Goal: Task Accomplishment & Management: Manage account settings

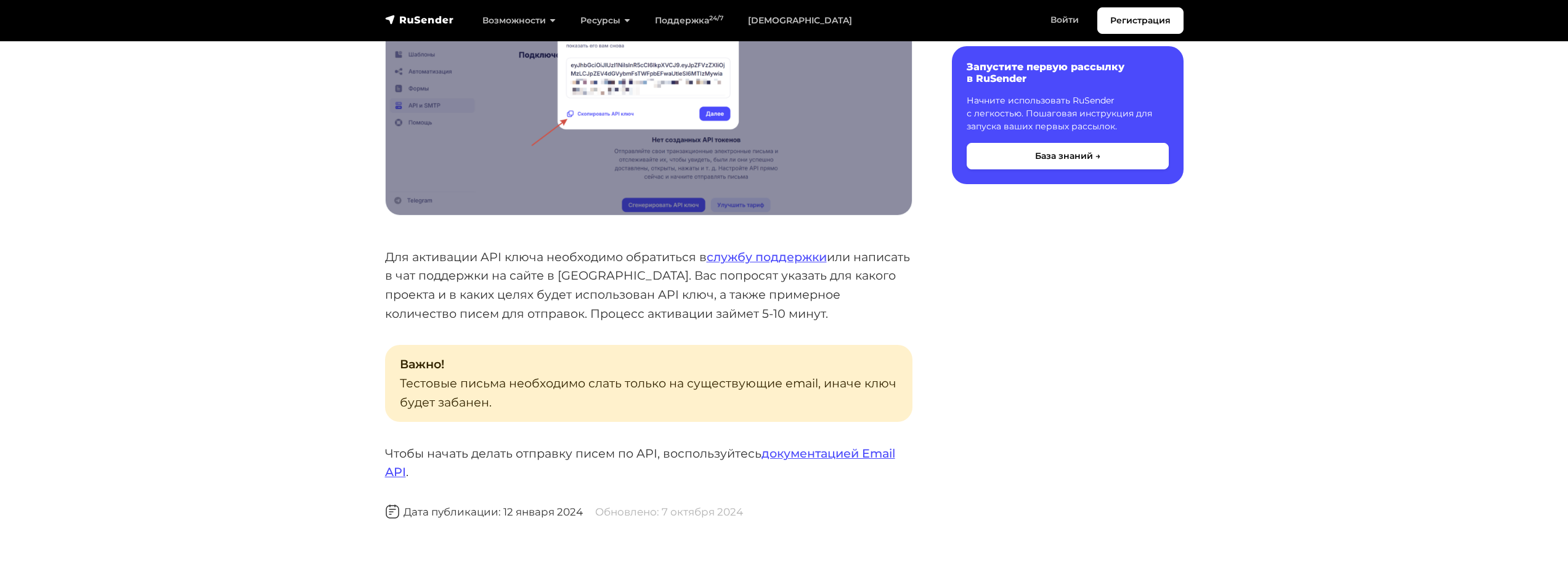
scroll to position [1109, 0]
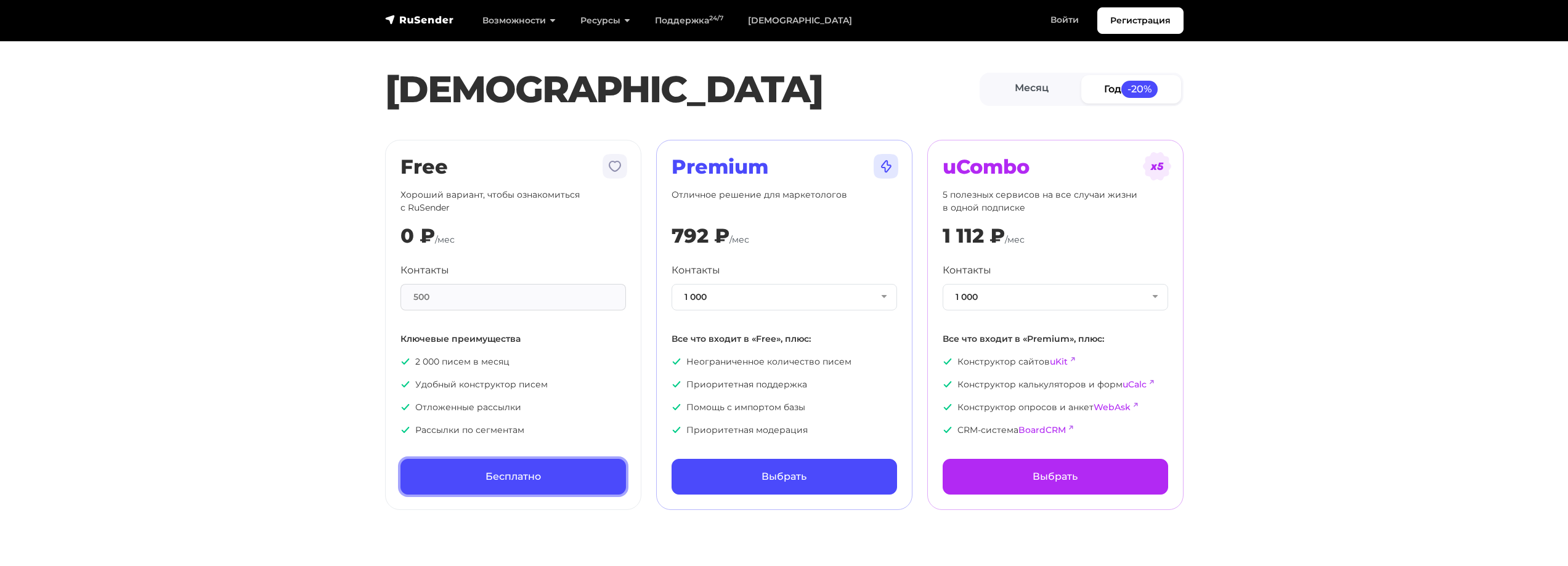
click at [561, 479] on link "Бесплатно" at bounding box center [513, 477] width 225 height 36
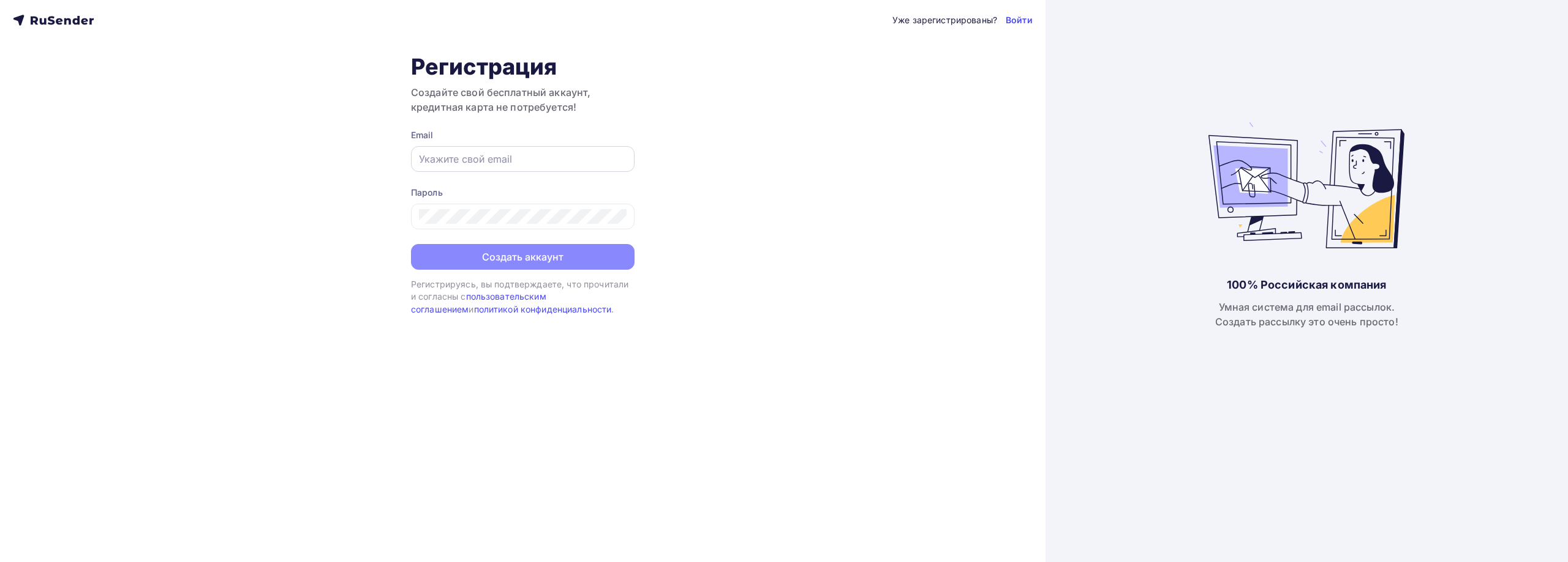
click at [520, 164] on input "text" at bounding box center [523, 159] width 208 height 15
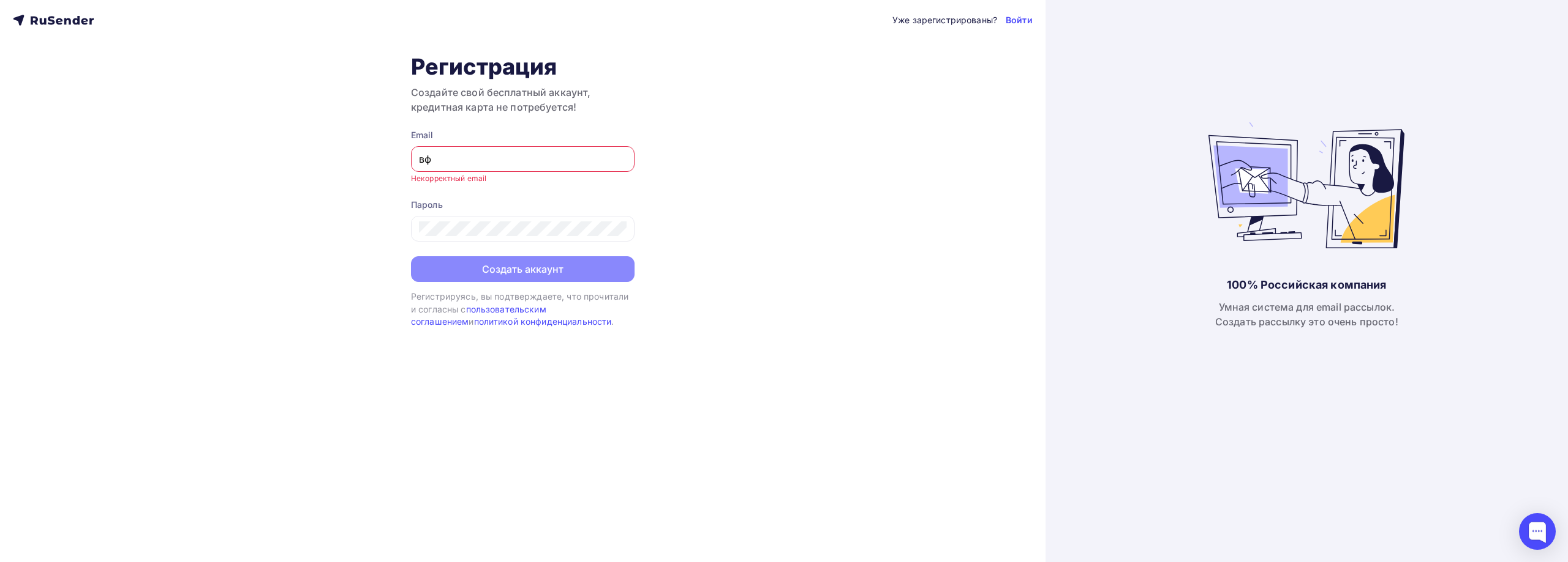
click at [520, 164] on input "вф" at bounding box center [523, 159] width 208 height 15
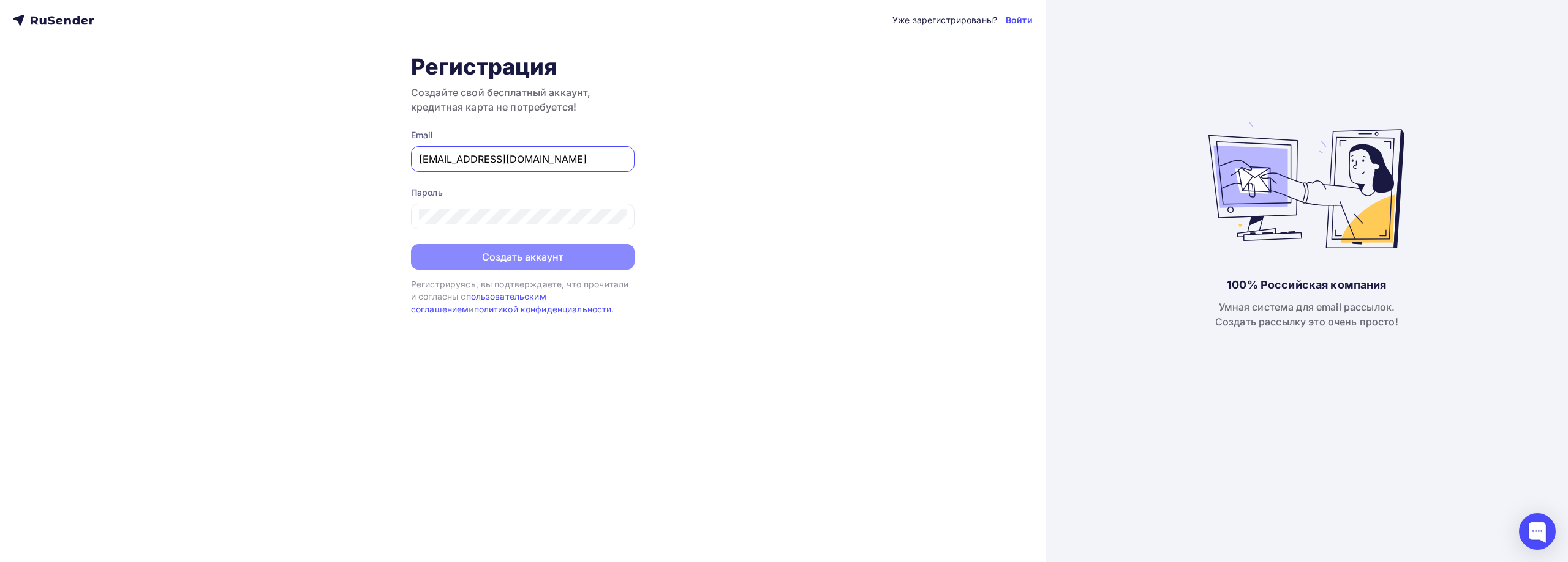
type input "[EMAIL_ADDRESS][DOMAIN_NAME]"
click at [545, 266] on button "Создать аккаунт" at bounding box center [522, 259] width 223 height 26
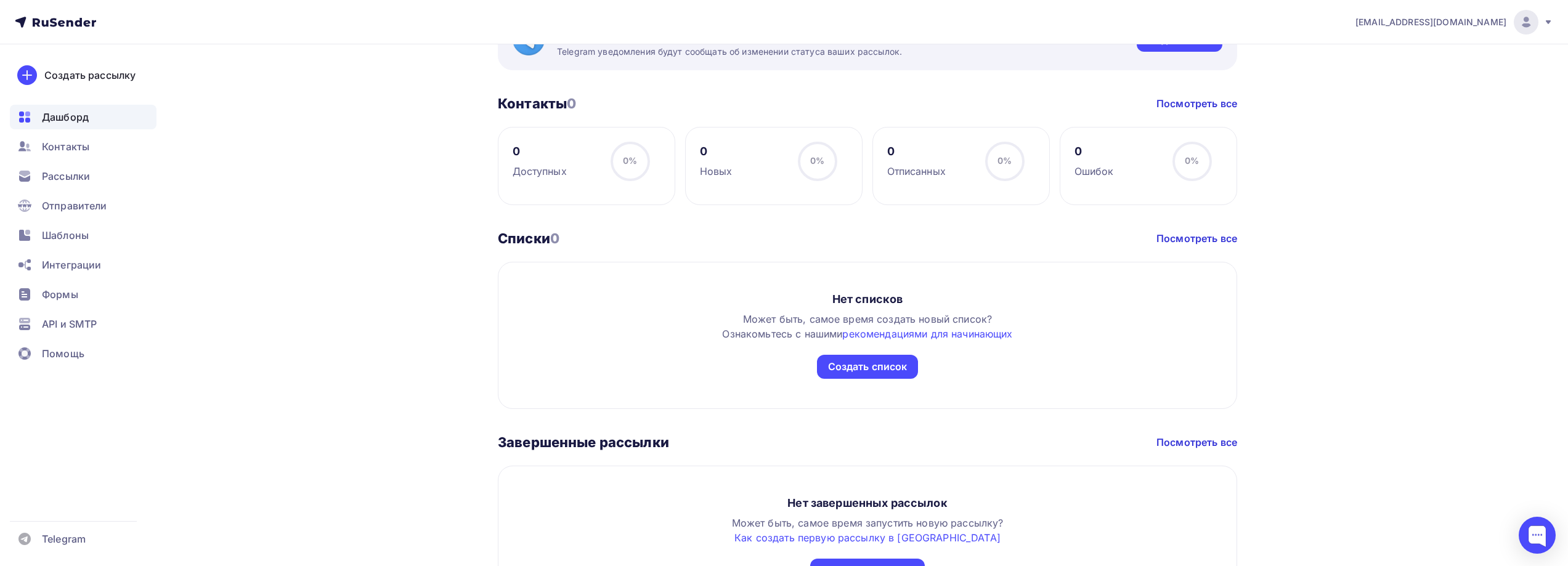
scroll to position [555, 0]
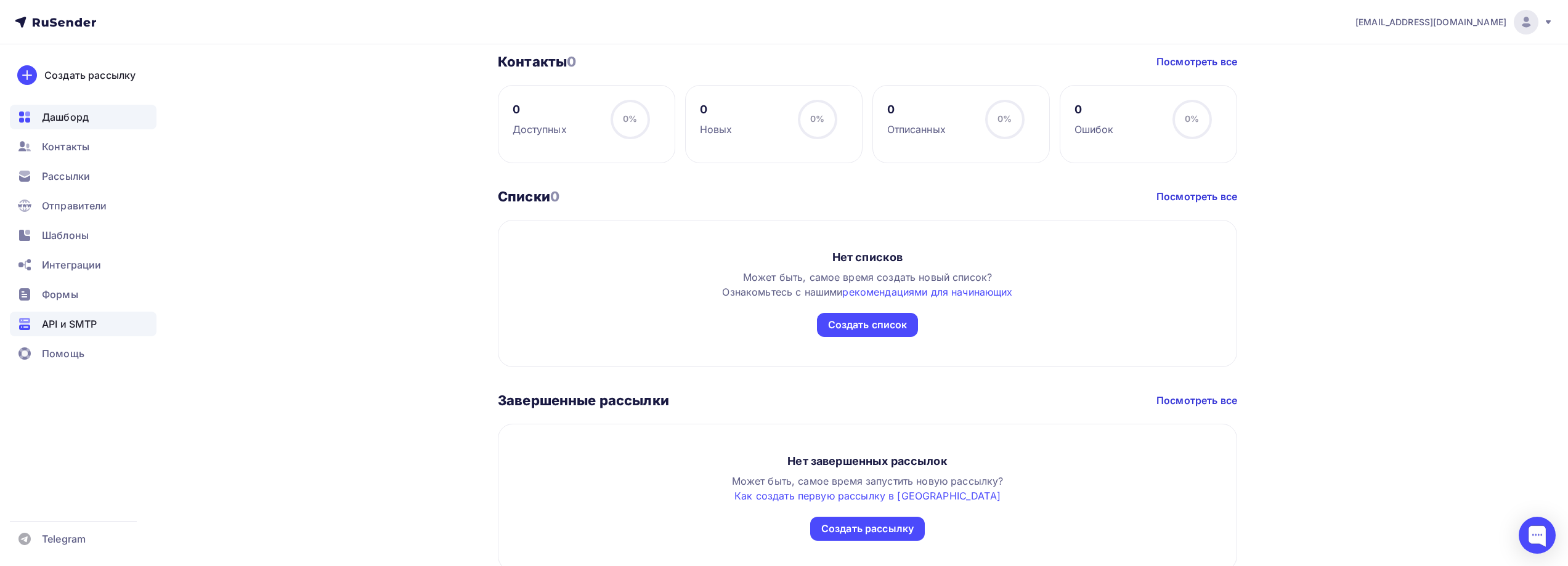
click at [87, 328] on span "API и SMTP" at bounding box center [69, 324] width 55 height 15
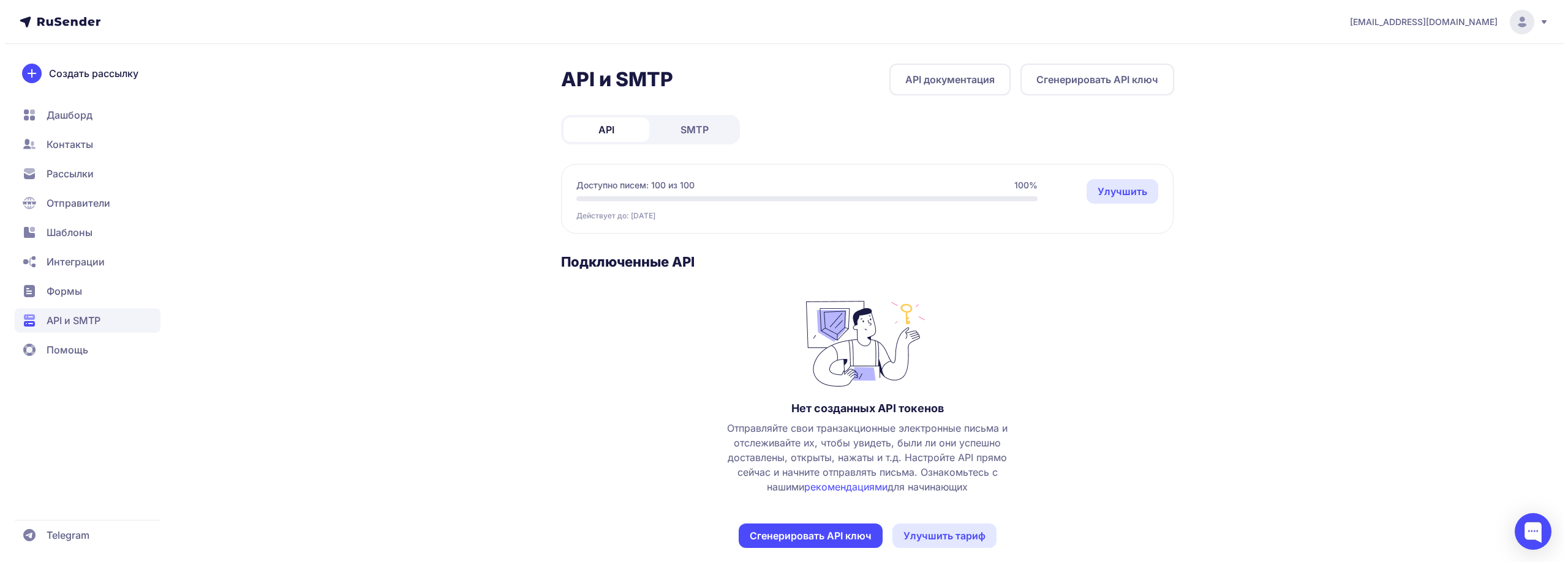
scroll to position [15, 0]
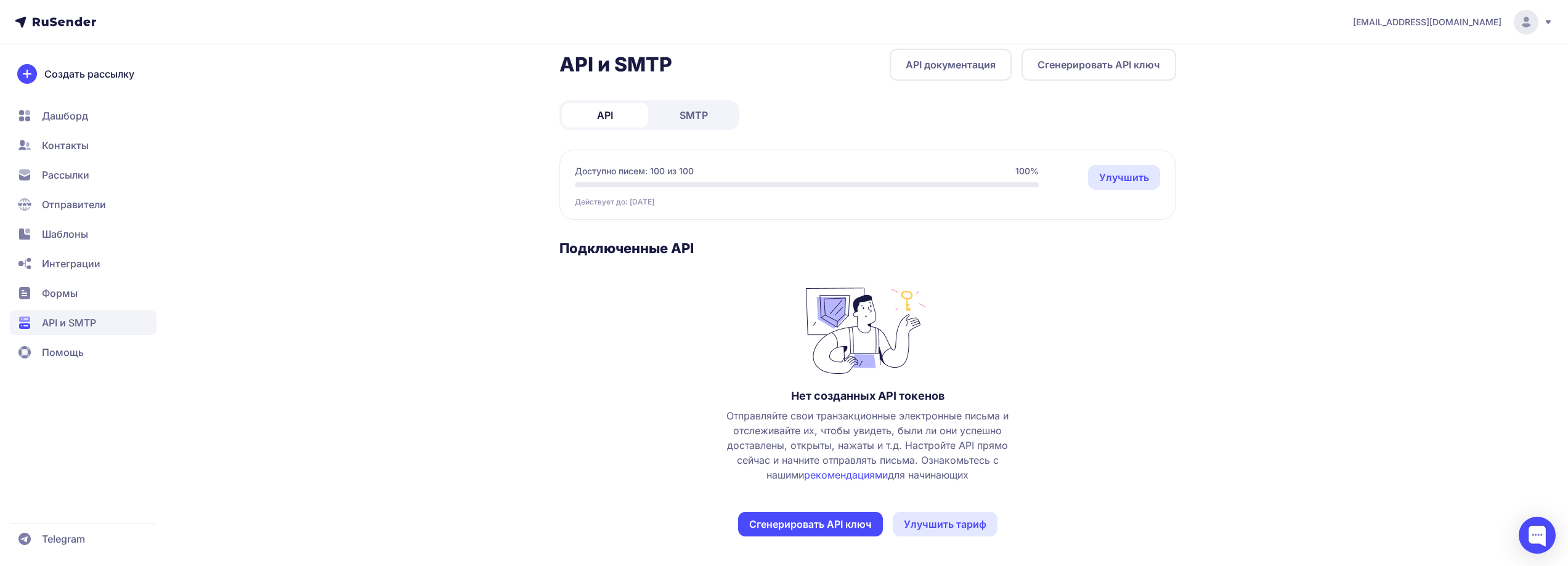
click at [802, 521] on button "Сгенерировать API ключ" at bounding box center [810, 524] width 145 height 25
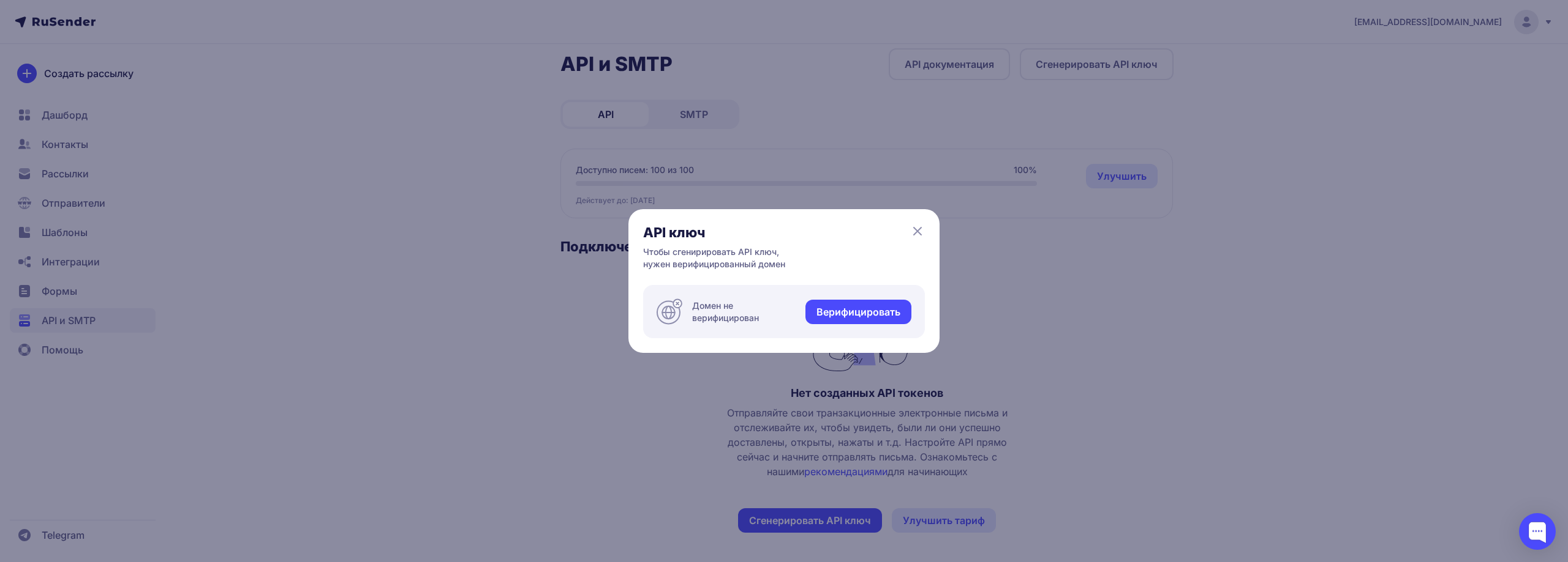
click at [849, 311] on link "Верифицировать" at bounding box center [858, 312] width 106 height 24
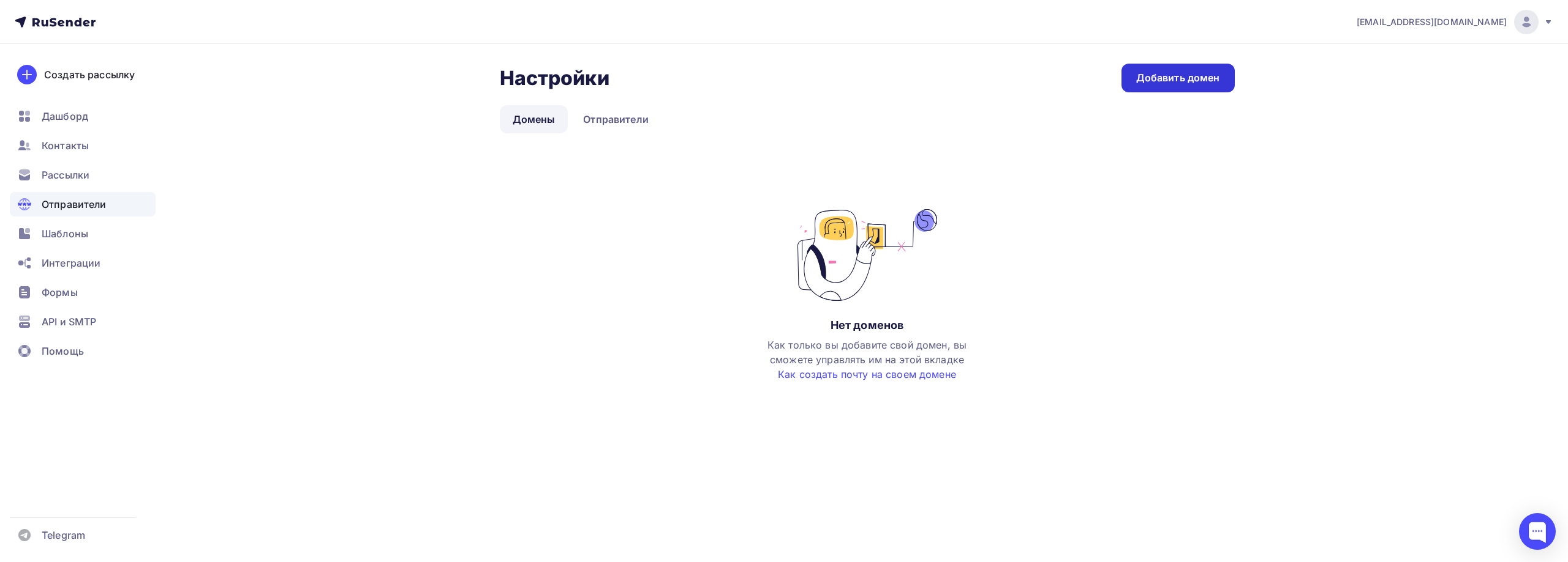
click at [1177, 79] on div "Добавить домен" at bounding box center [1178, 78] width 84 height 14
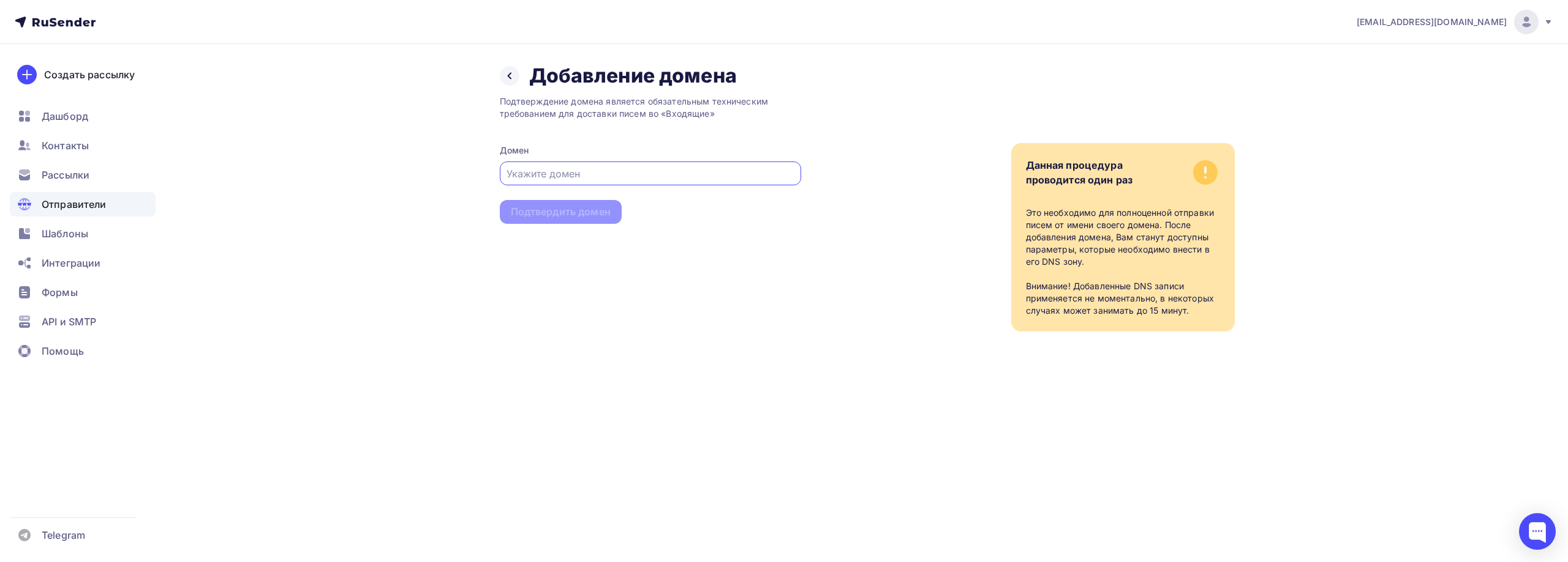
paste input "https://atm17.ucoz.net/"
click at [590, 217] on div "Подтверждение домена является обязательным техническим требованием для доставки…" at bounding box center [650, 210] width 301 height 243
click at [632, 175] on input "https://atm17.ucoz.net/" at bounding box center [650, 174] width 287 height 15
drag, startPoint x: 540, startPoint y: 171, endPoint x: 424, endPoint y: 171, distance: 116.0
click at [429, 171] on div "Назад Добавление домена Добавление домена Подтверждение домена является обязате…" at bounding box center [784, 212] width 1004 height 337
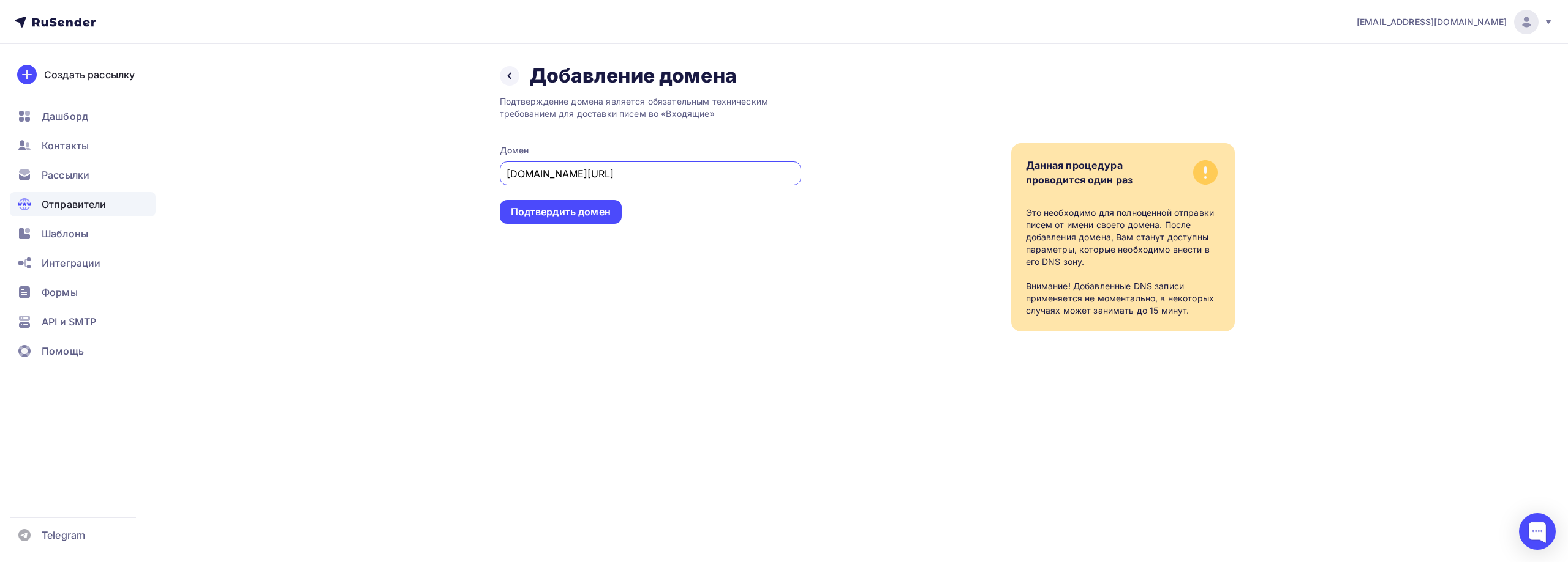
click at [627, 172] on input "atm17.ucoz.net/" at bounding box center [650, 174] width 287 height 15
type input "[DOMAIN_NAME]"
drag, startPoint x: 595, startPoint y: 204, endPoint x: 609, endPoint y: 230, distance: 29.5
click at [595, 204] on div "Подтвердить домен" at bounding box center [561, 212] width 122 height 24
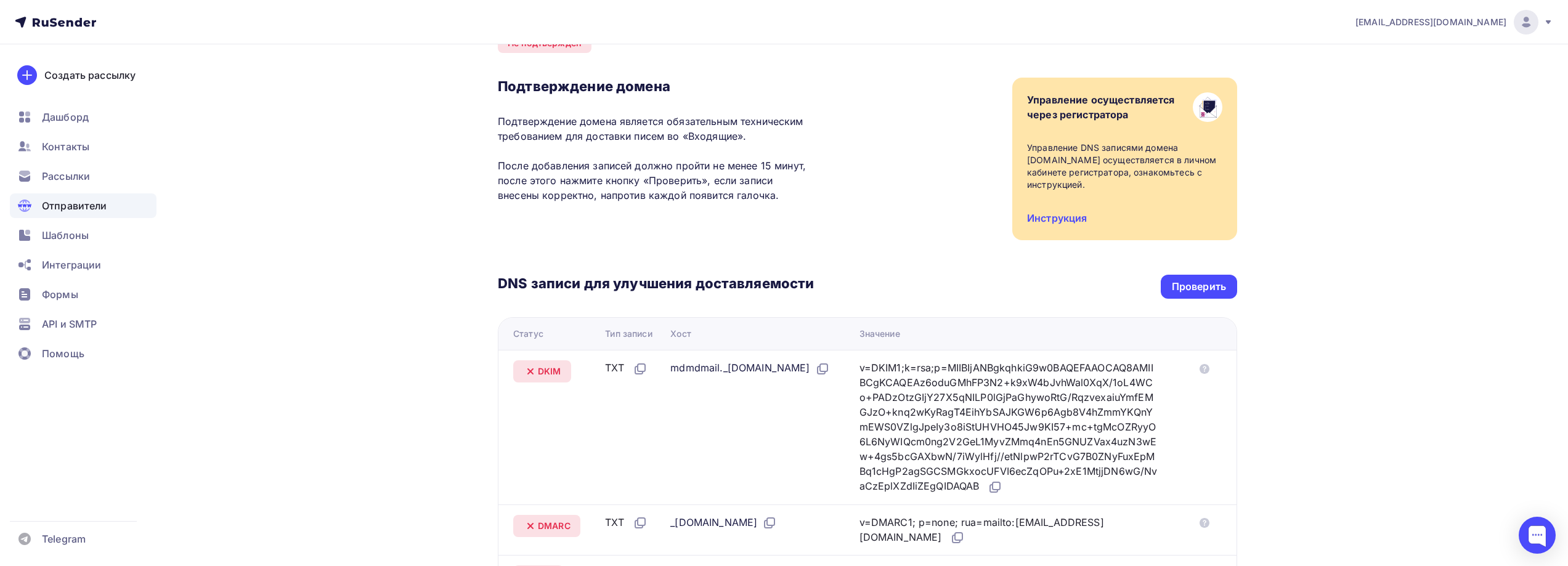
scroll to position [185, 0]
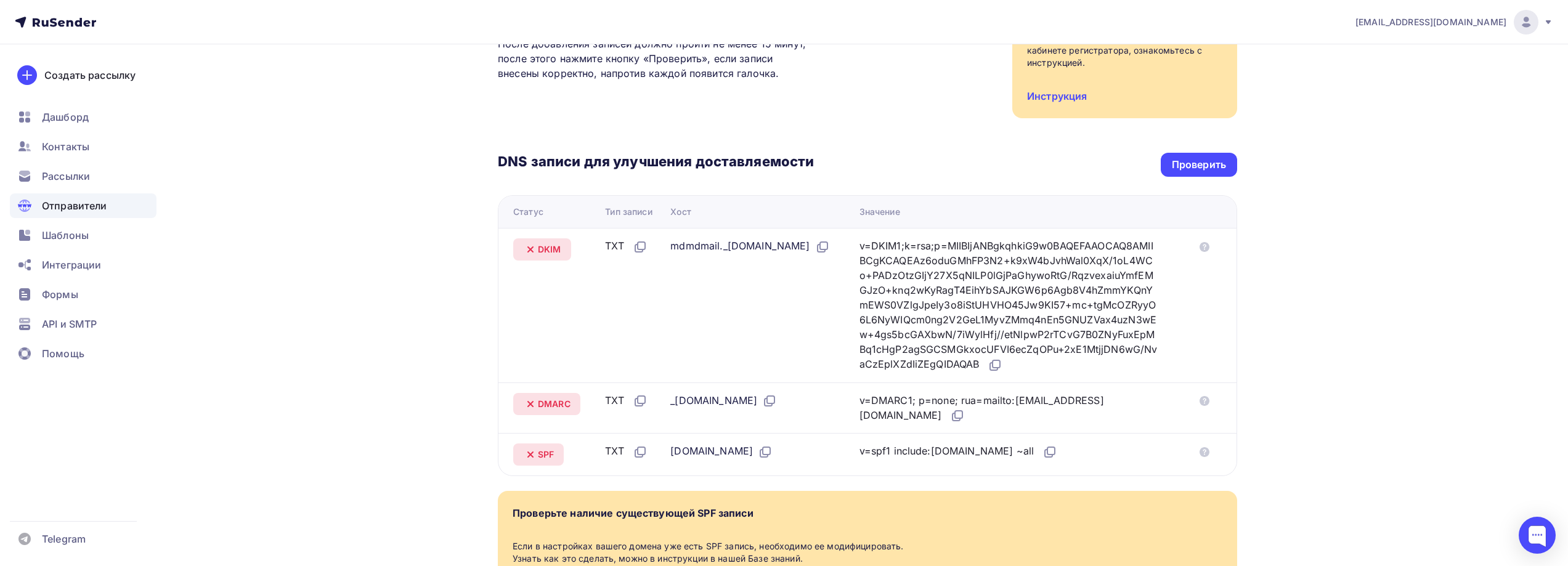
click at [963, 274] on div "v=DKIM1;k=rsa;p=MIIBIjANBgkqhkiG9w0BAQEFAAOCAQ8AMIIBCgKCAQEAz6oduGMhFP3N2+k9xW4…" at bounding box center [1009, 305] width 298 height 135
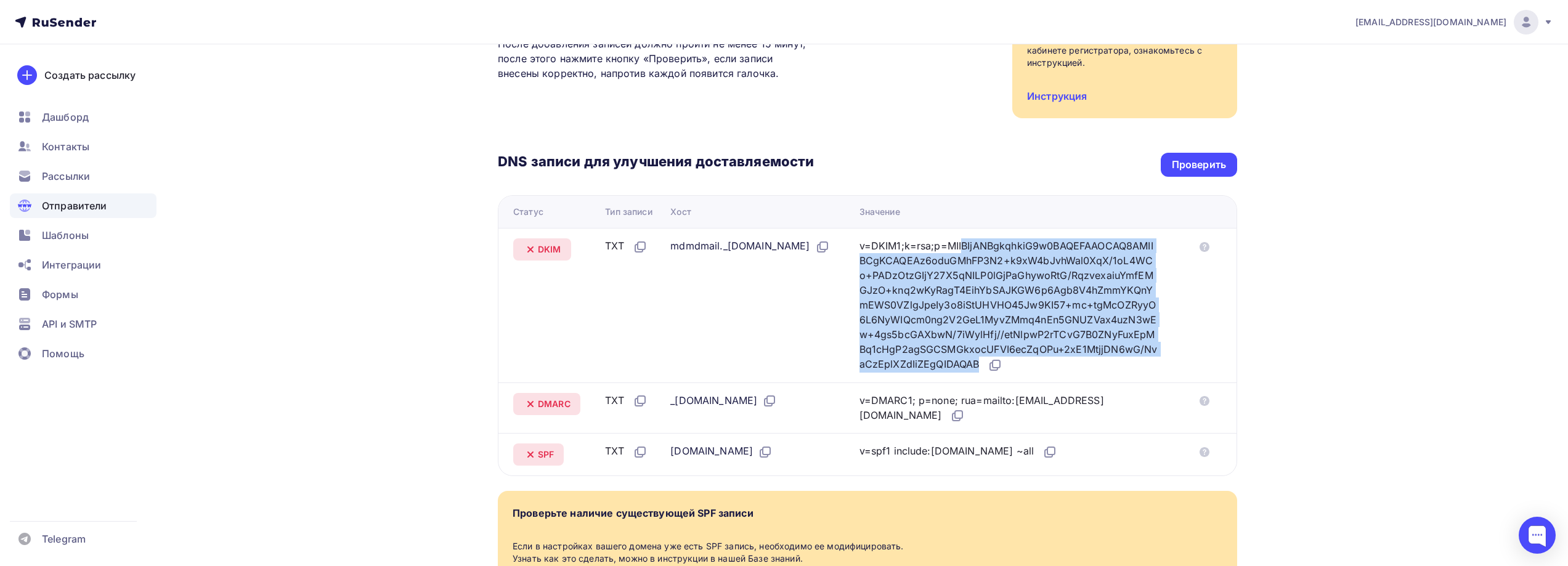
click at [963, 274] on div "v=DKIM1;k=rsa;p=MIIBIjANBgkqhkiG9w0BAQEFAAOCAQ8AMIIBCgKCAQEAz6oduGMhFP3N2+k9xW4…" at bounding box center [1009, 305] width 298 height 135
copy tbody "v=DKIM1;k=rsa;p=MIIBIjANBgkqhkiG9w0BAQEFAAOCAQ8AMIIBCgKCAQEAz6oduGMhFP3N2+k9xW4…"
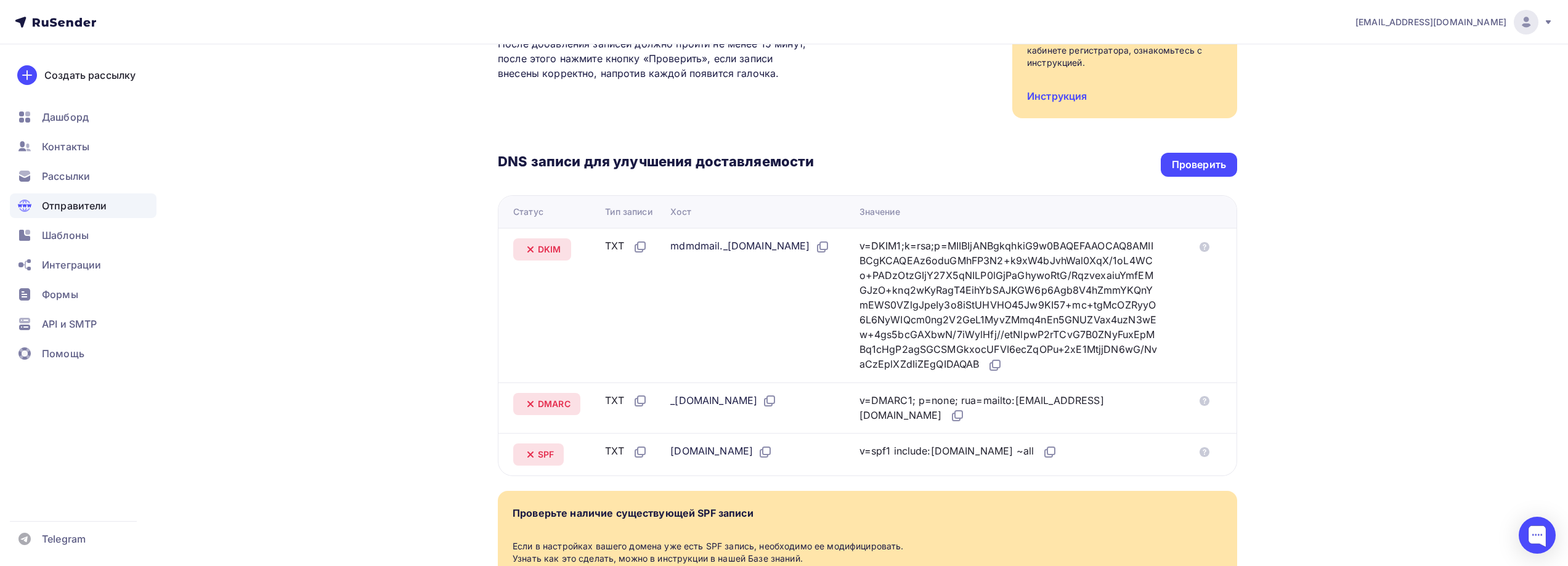
click at [1046, 407] on div "v=DMARC1; p=none; rua=mailto:[EMAIL_ADDRESS][DOMAIN_NAME]" at bounding box center [1009, 408] width 298 height 31
click at [1046, 400] on div "v=DMARC1; p=none; rua=mailto:[EMAIL_ADDRESS][DOMAIN_NAME]" at bounding box center [1009, 408] width 298 height 31
copy tbody "v=DMARC1; p=none; rua=mailto:[EMAIL_ADDRESS][DOMAIN_NAME]"
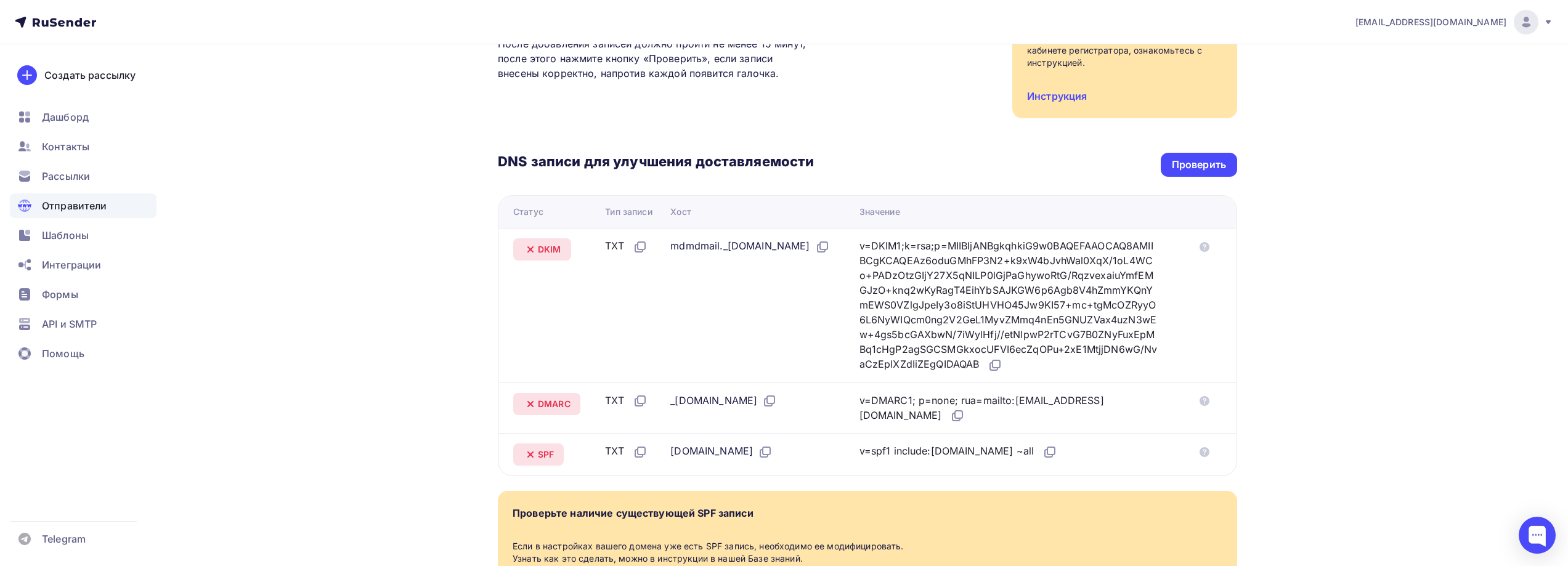
click at [760, 301] on td "mdmdmail._[DOMAIN_NAME]" at bounding box center [760, 305] width 189 height 154
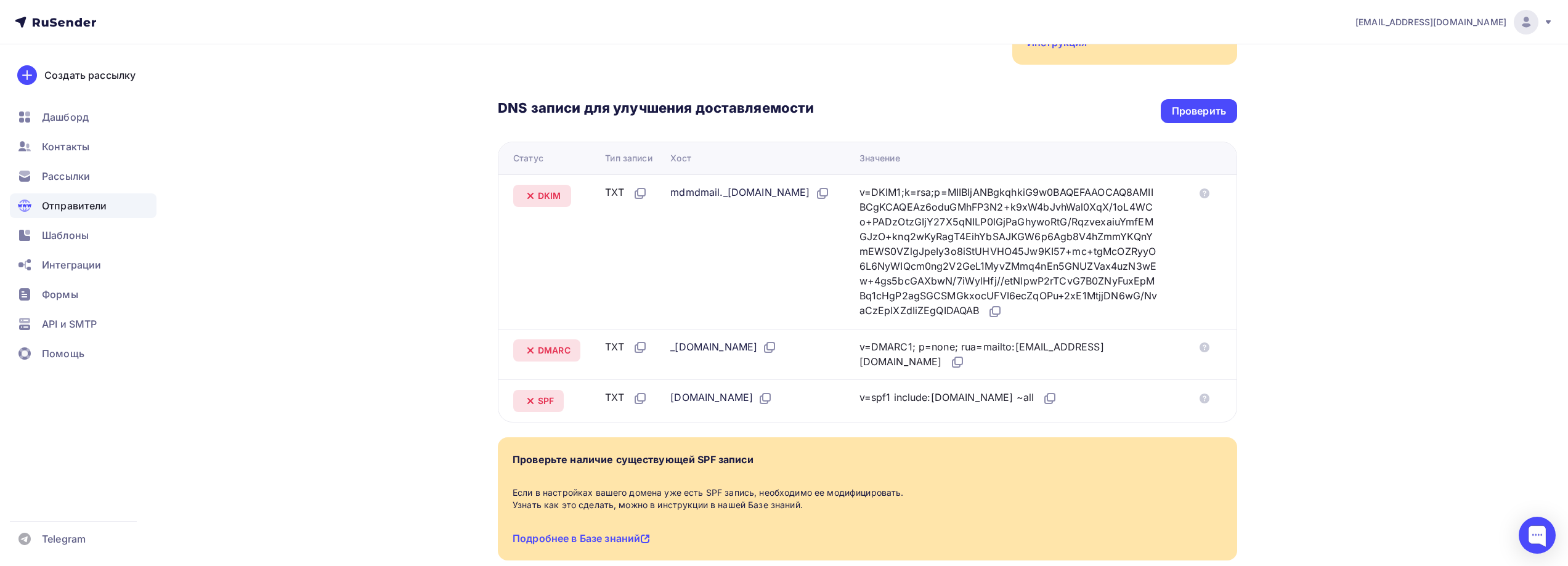
scroll to position [308, 0]
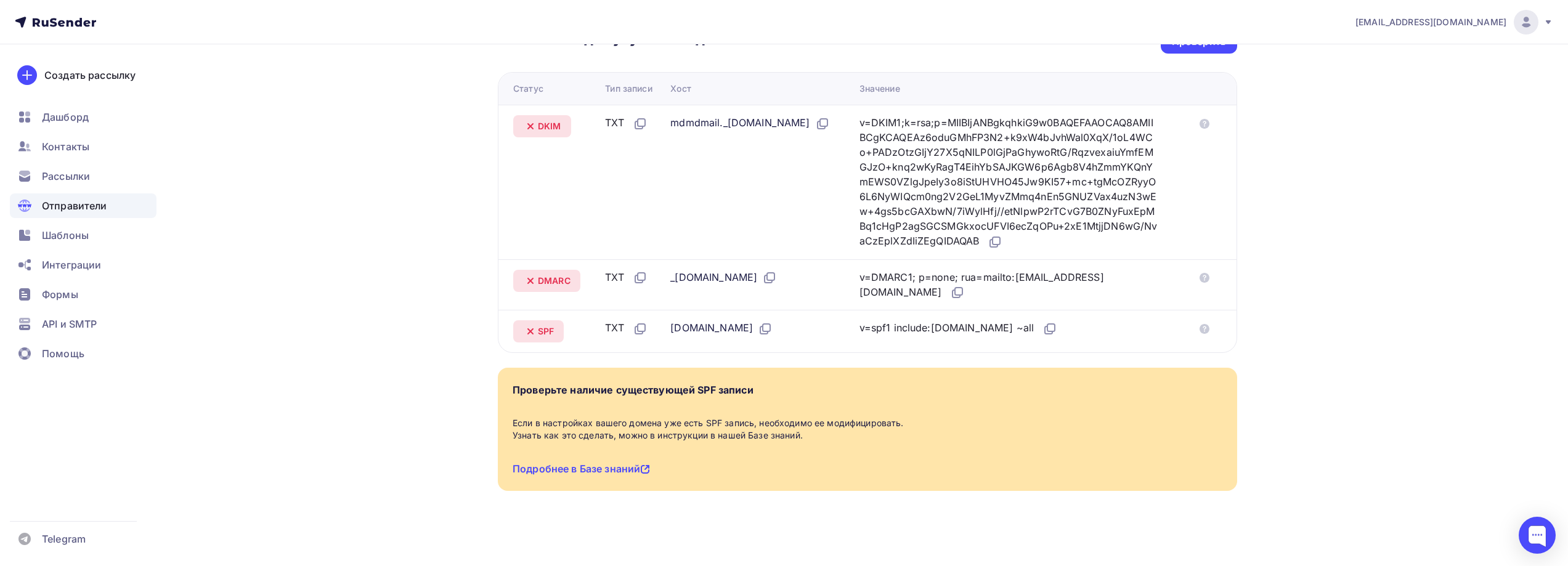
drag, startPoint x: 659, startPoint y: 325, endPoint x: 737, endPoint y: 328, distance: 78.1
click at [737, 328] on tr "SPF TXT atm17.ucoz.net v=spf1 include:rsndr.ru ~all" at bounding box center [867, 332] width 738 height 42
copy tr "[DOMAIN_NAME]"
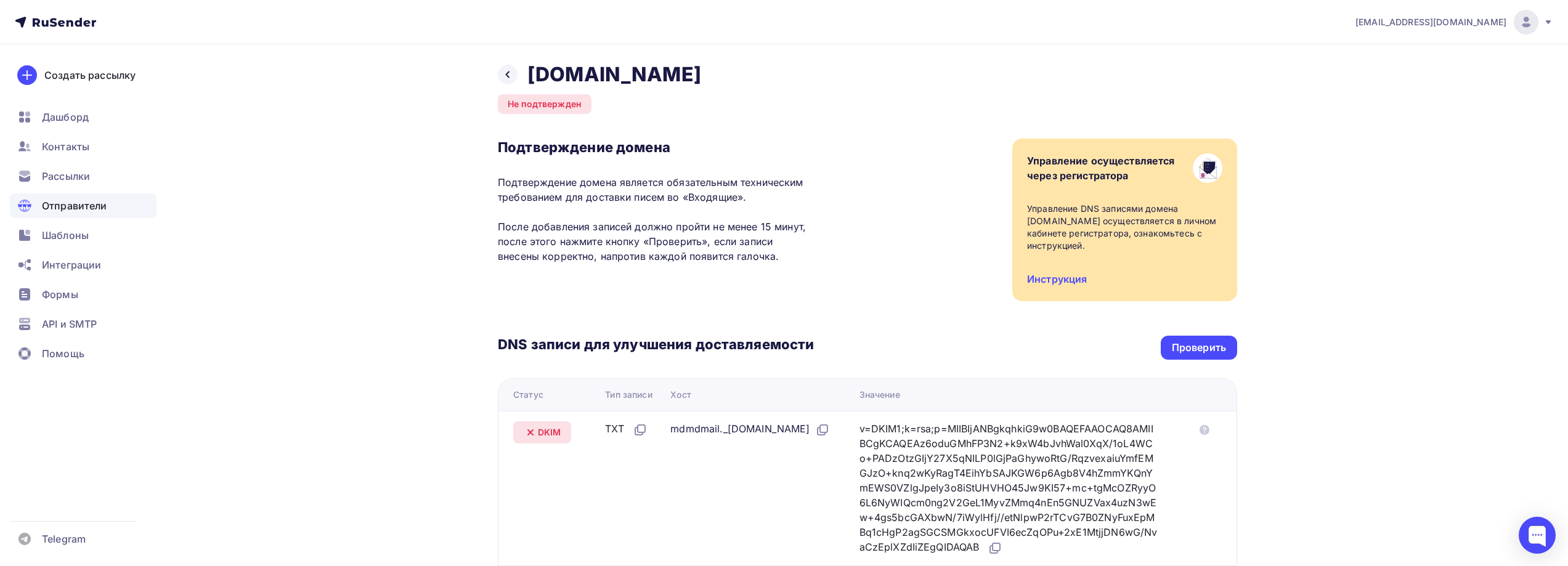
scroll to position [0, 0]
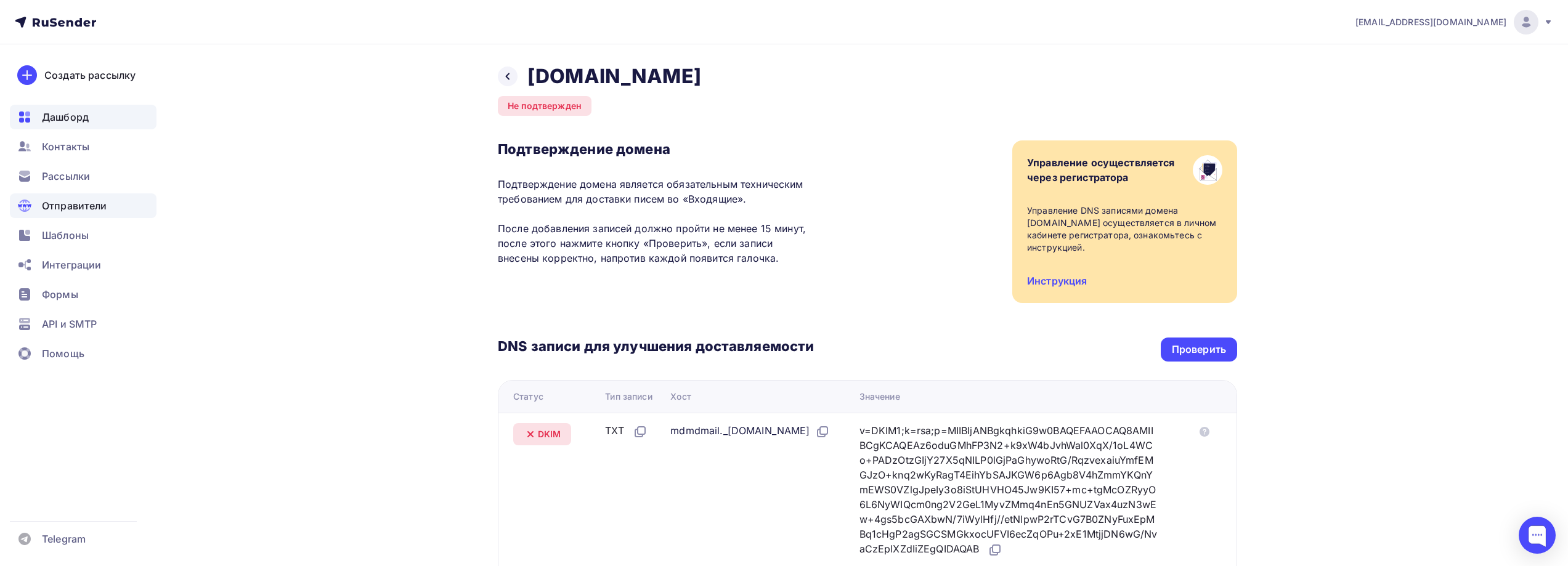
click at [72, 112] on span "Дашборд" at bounding box center [65, 117] width 47 height 15
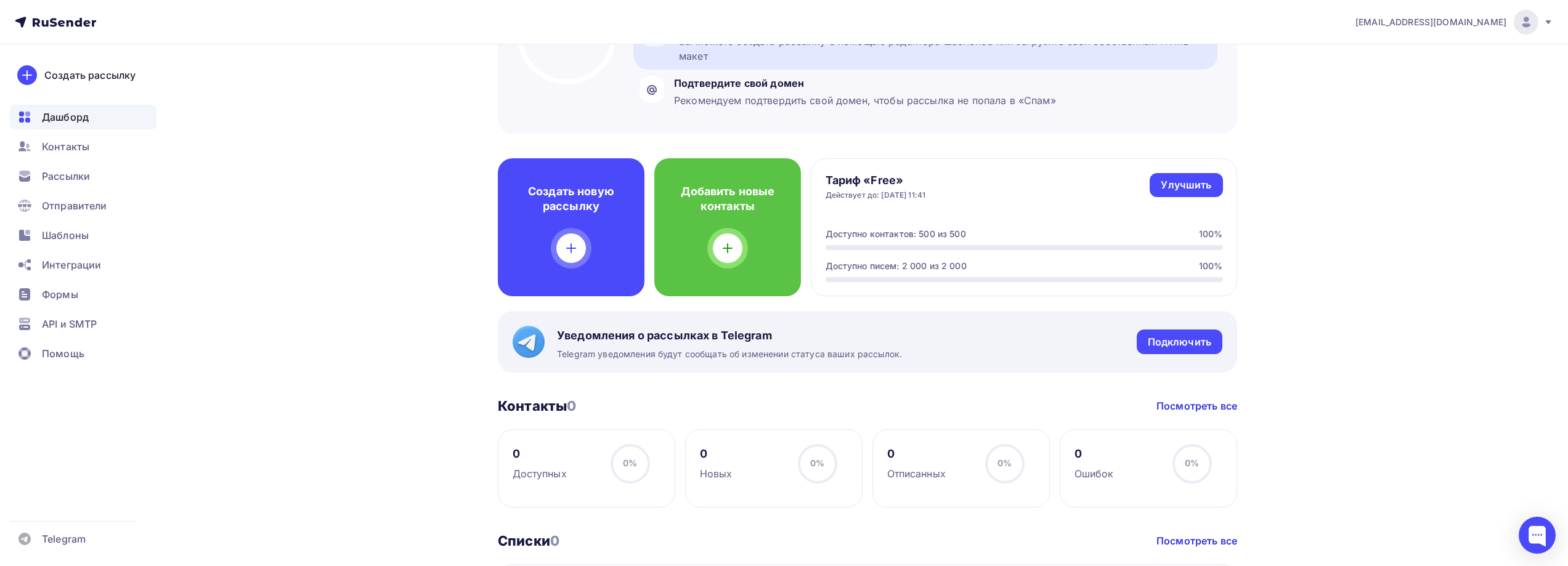
scroll to position [54, 0]
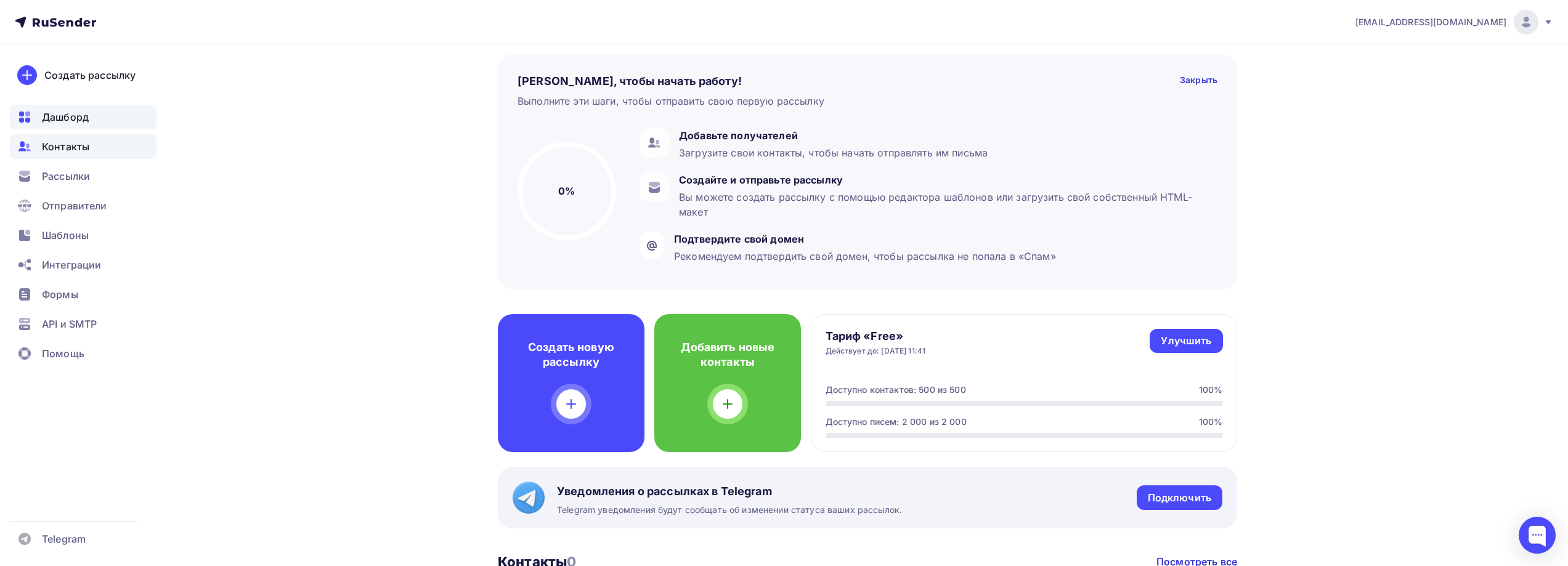
click at [79, 140] on span "Контакты" at bounding box center [65, 147] width 47 height 15
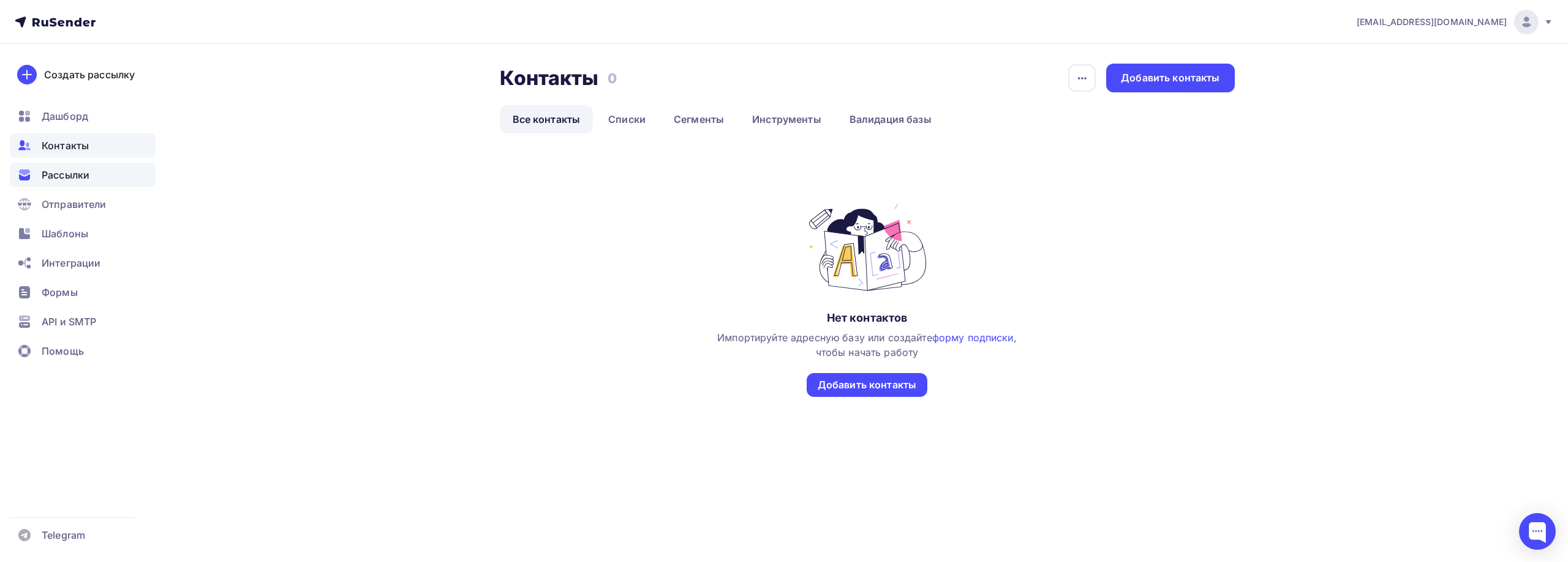
click at [71, 173] on span "Рассылки" at bounding box center [65, 175] width 48 height 15
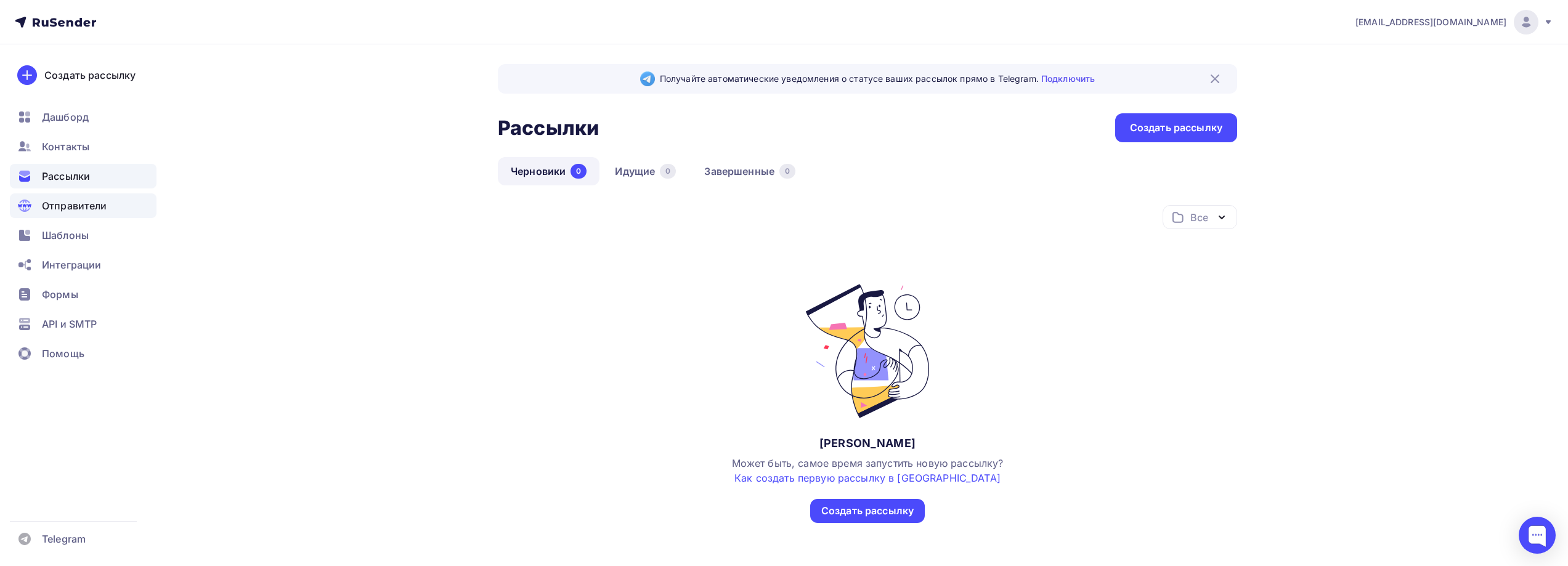
click at [71, 206] on span "Отправители" at bounding box center [74, 206] width 65 height 15
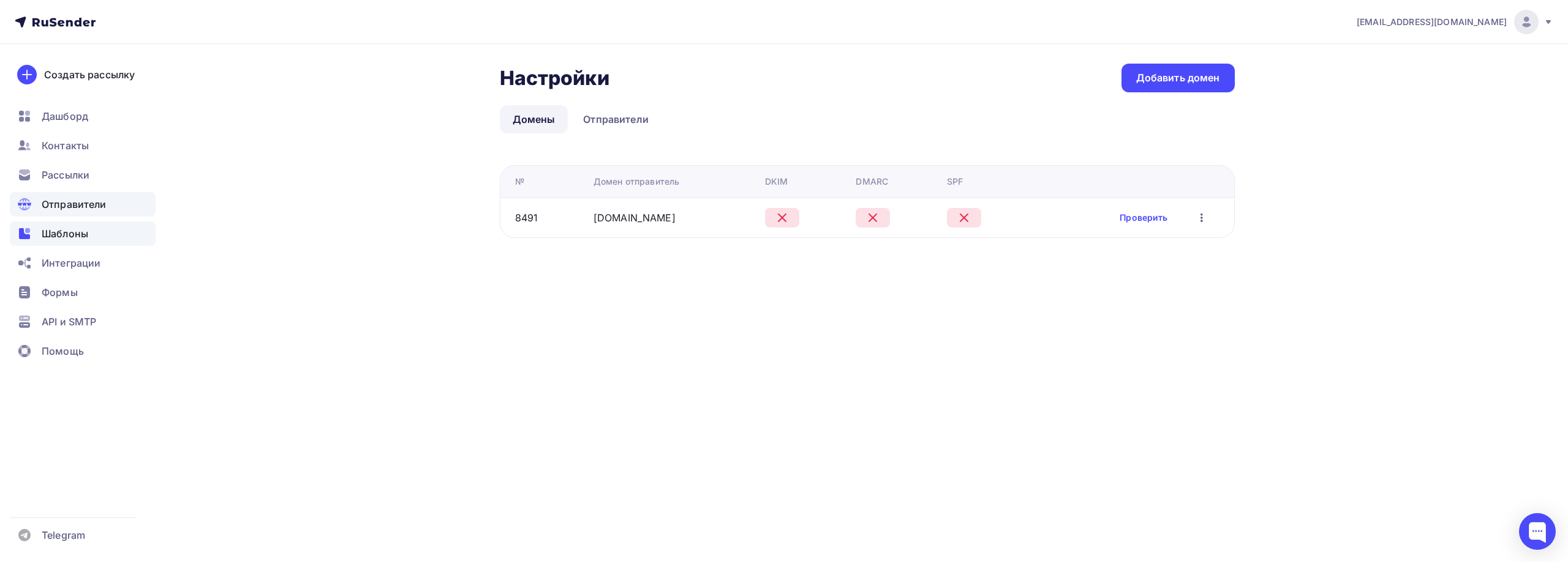
click at [65, 238] on span "Шаблоны" at bounding box center [64, 234] width 46 height 15
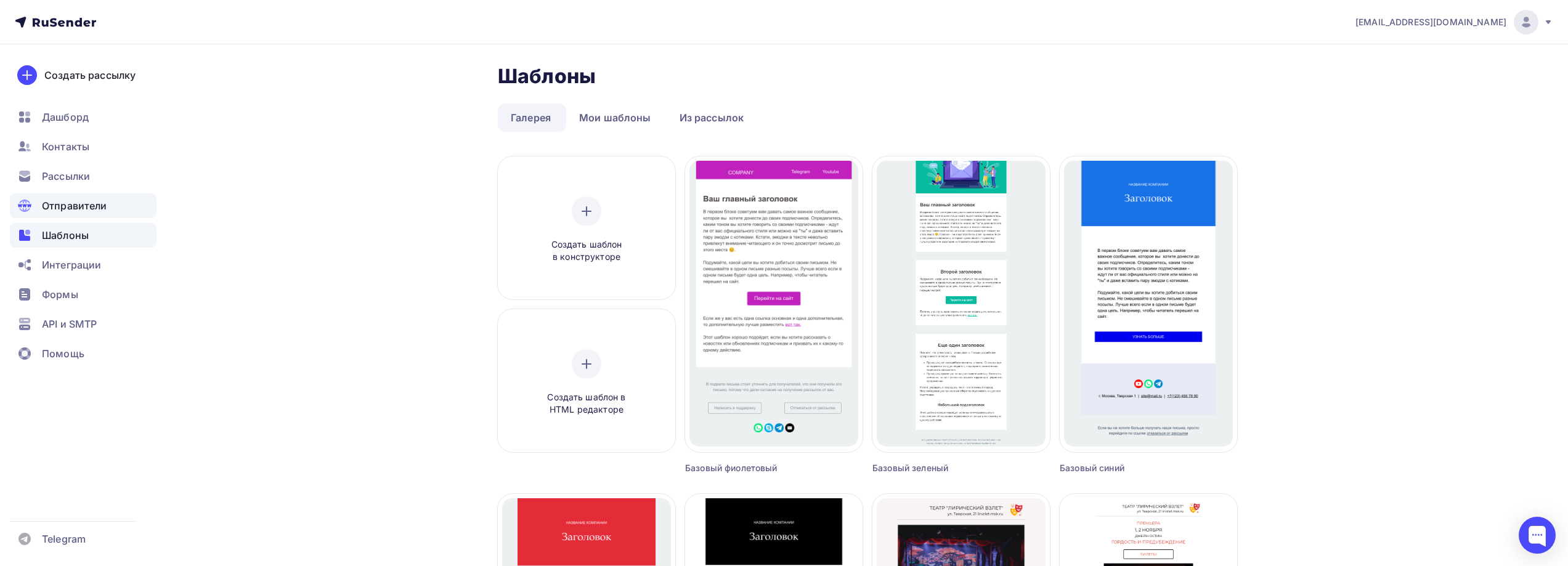
click at [72, 212] on span "Отправители" at bounding box center [74, 206] width 65 height 15
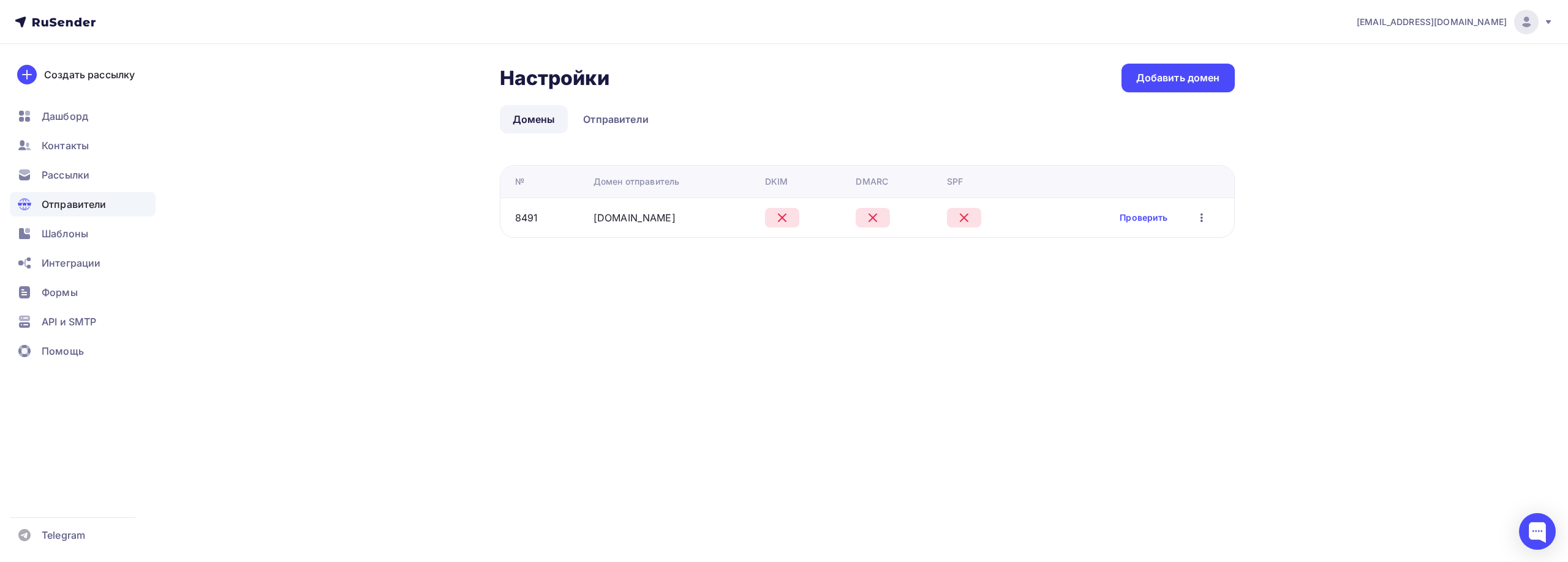
click at [1212, 220] on div "Проверить Редактировать Удалить" at bounding box center [1128, 218] width 181 height 16
click at [1208, 218] on icon "button" at bounding box center [1201, 218] width 15 height 15
click at [79, 253] on div "Интеграции" at bounding box center [83, 263] width 146 height 24
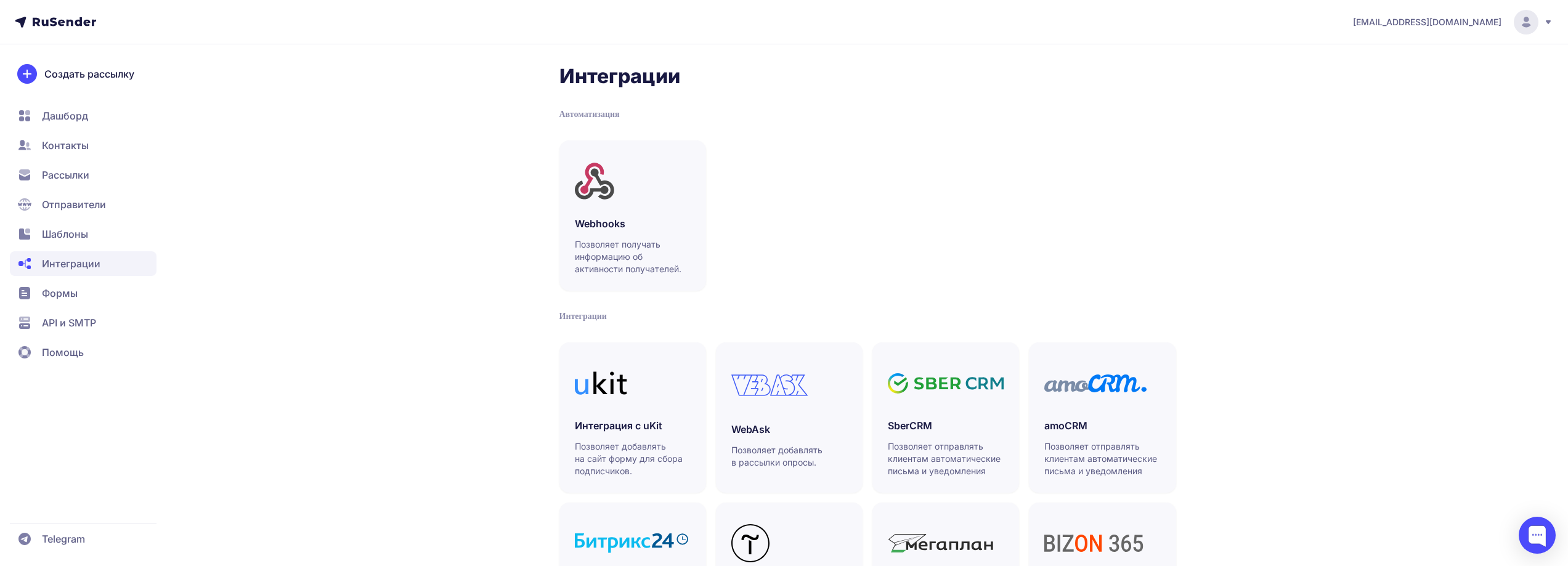
click at [72, 294] on span "Формы" at bounding box center [60, 293] width 36 height 15
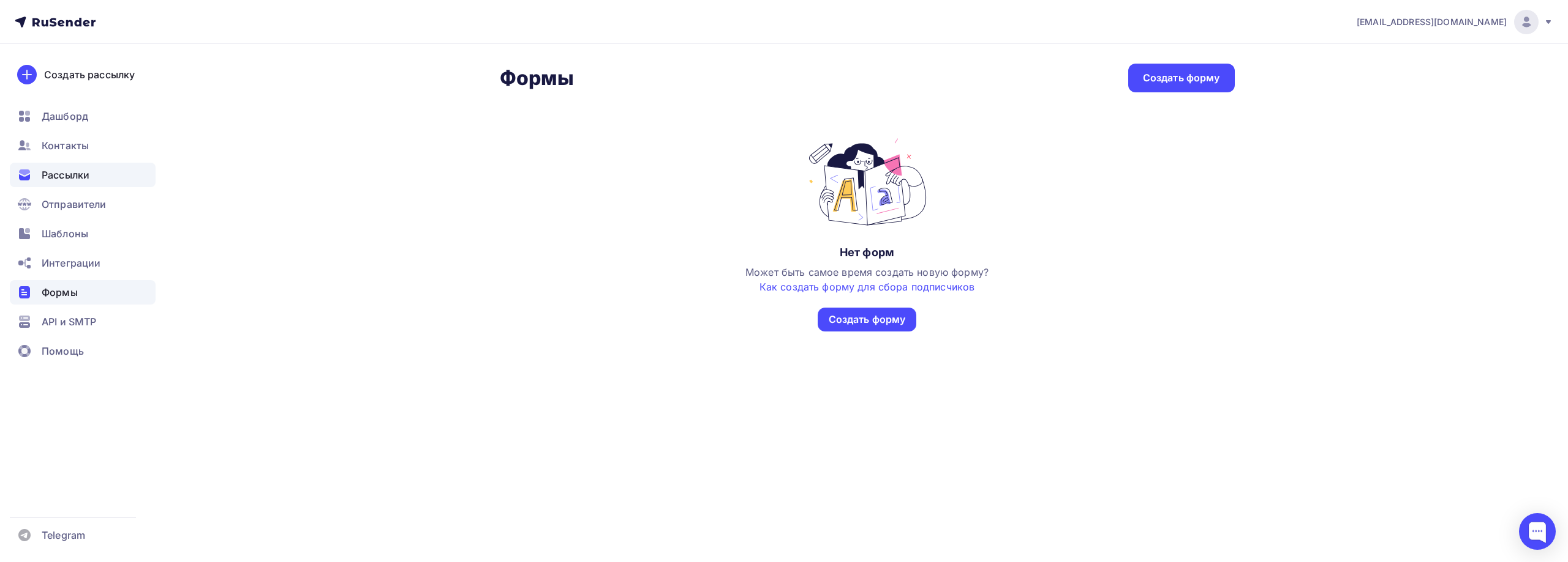
click at [69, 169] on span "Рассылки" at bounding box center [65, 175] width 48 height 15
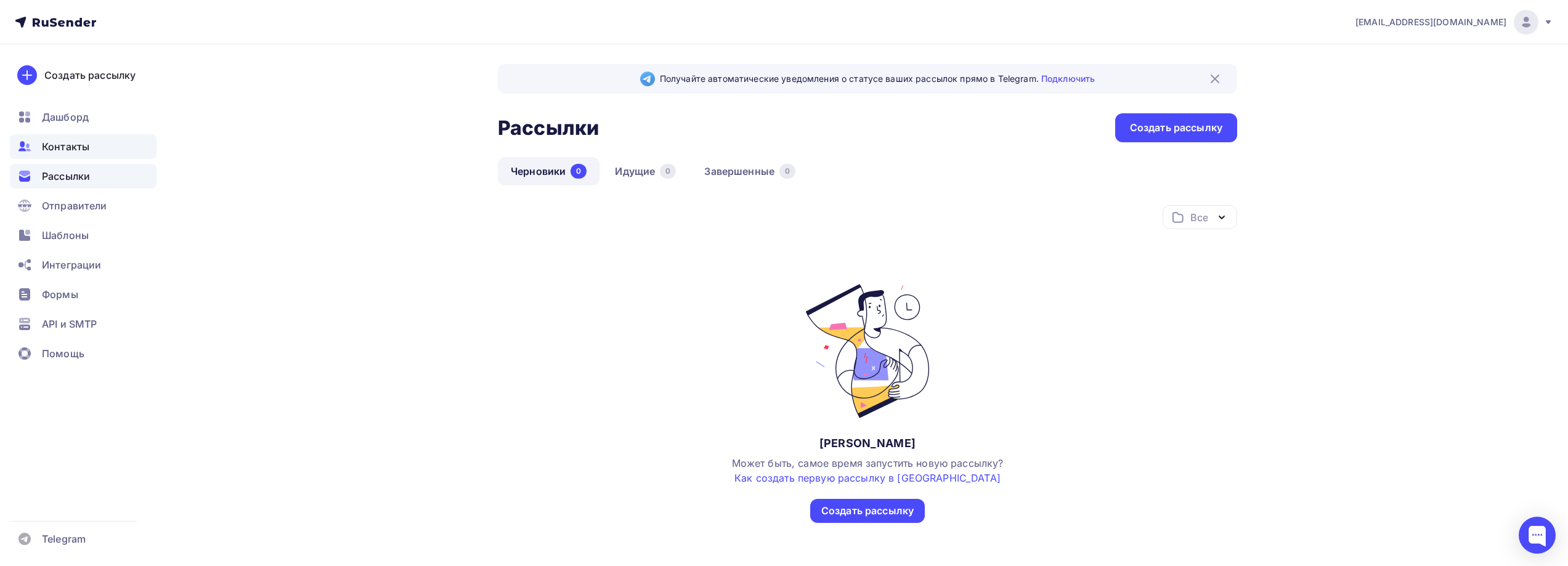
click at [78, 145] on span "Контакты" at bounding box center [65, 147] width 47 height 15
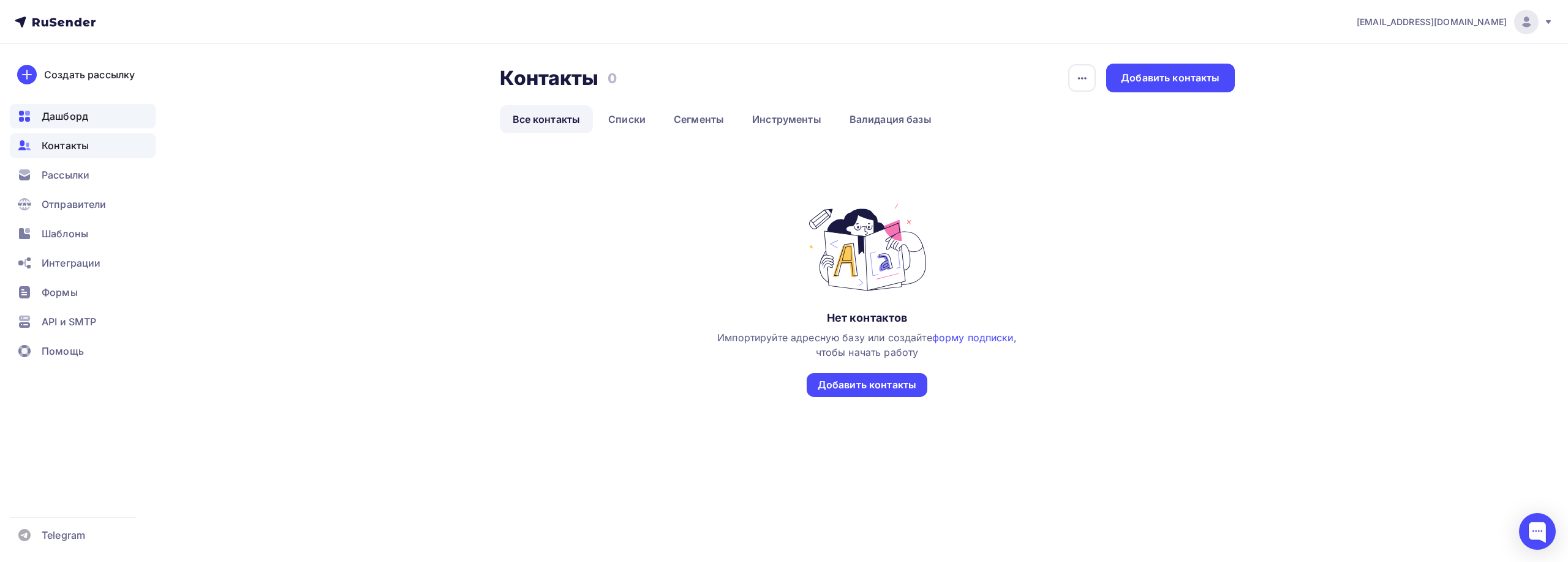
click at [86, 120] on span "Дашборд" at bounding box center [64, 116] width 46 height 15
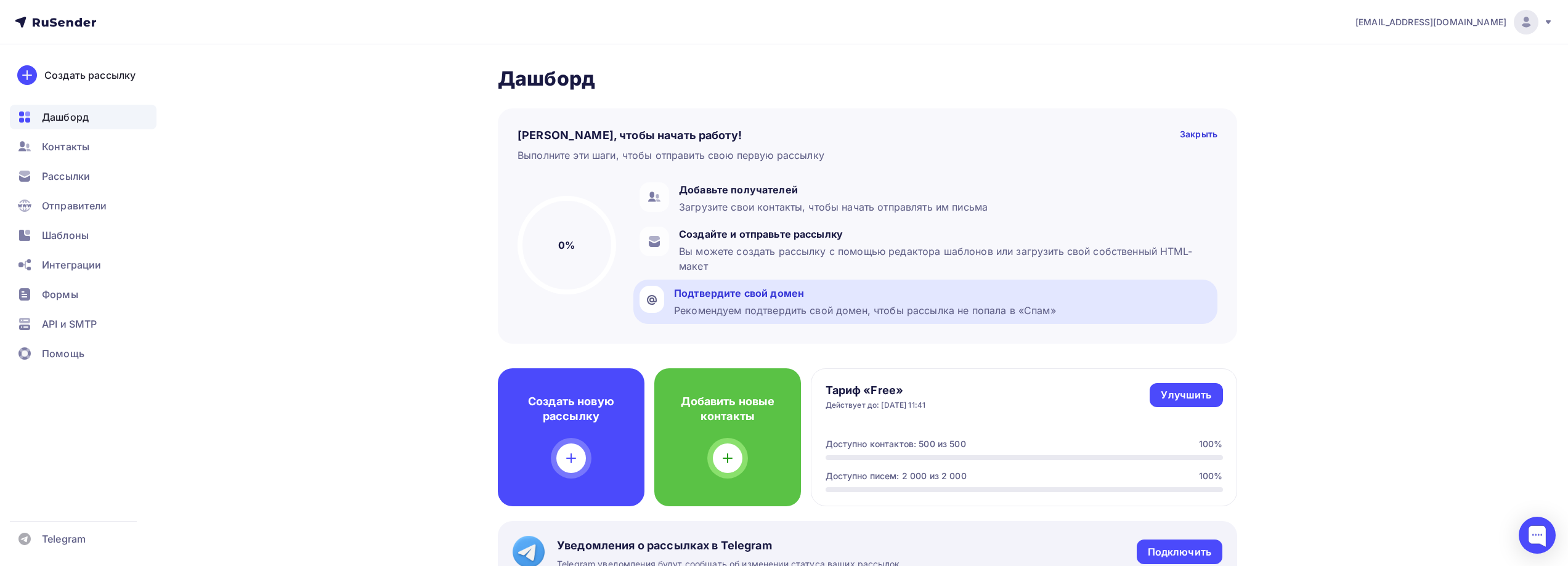
click at [803, 297] on div "Подтвердите свой домен" at bounding box center [866, 293] width 382 height 15
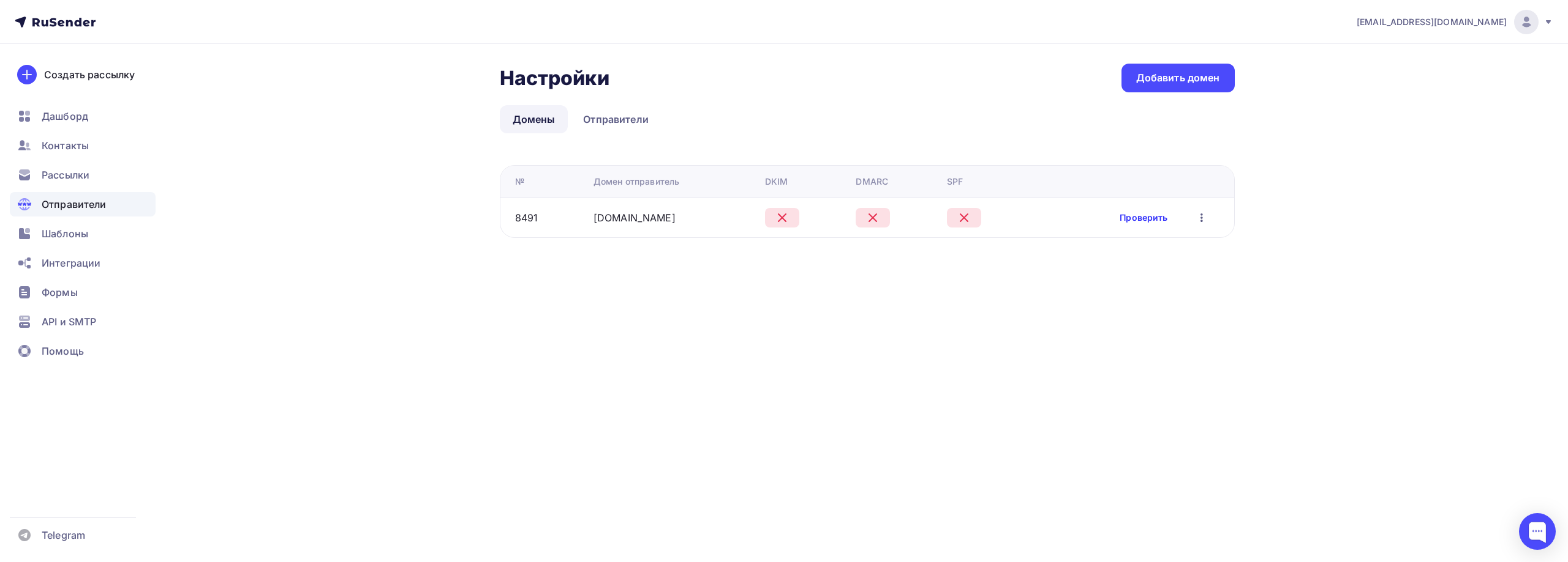
click at [1151, 213] on link "Проверить" at bounding box center [1143, 217] width 48 height 12
